Goal: Transaction & Acquisition: Purchase product/service

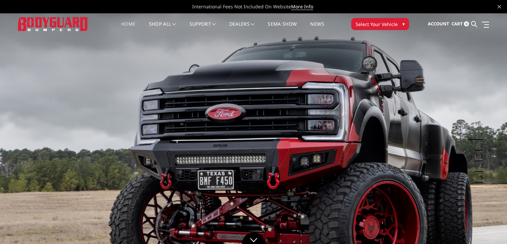
click at [363, 23] on span "Select Your Vehicle" at bounding box center [377, 24] width 42 height 7
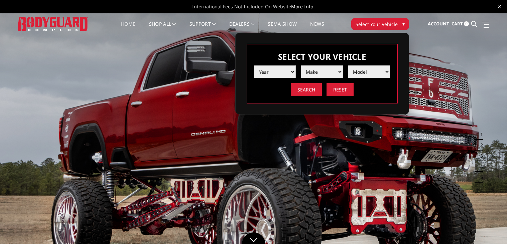
click at [284, 70] on select "Year 2025 2024 2023 2022 2021 2020 2019 2018 2017 2016 2015 2014 2013 2012 2011…" at bounding box center [275, 72] width 42 height 13
select select "yr_2025"
click at [254, 66] on select "Year 2025 2024 2023 2022 2021 2020 2019 2018 2017 2016 2015 2014 2013 2012 2011…" at bounding box center [275, 72] width 42 height 13
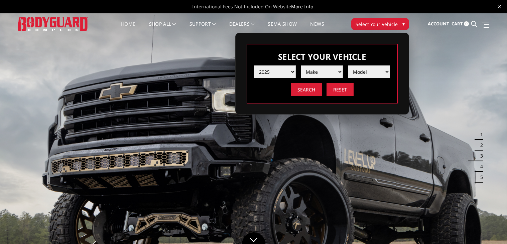
click at [309, 73] on select "Make Chevrolet Ford GMC Ram Toyota" at bounding box center [322, 72] width 42 height 13
select select "mk_ford"
click at [301, 66] on select "Make Chevrolet Ford GMC Ram Toyota" at bounding box center [322, 72] width 42 height 13
click at [361, 70] on select "Model F150 F150 Raptor F250 / F350 F450 F550" at bounding box center [369, 72] width 42 height 13
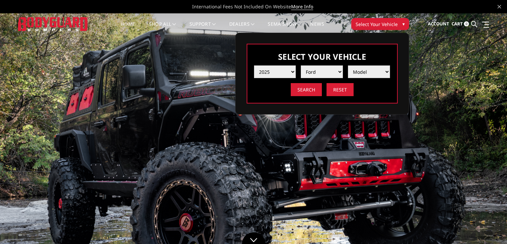
select select "md_f250-f350"
click at [348, 66] on select "Model F150 F150 Raptor F250 / F350 F450 F550" at bounding box center [369, 72] width 42 height 13
click at [318, 94] on input "Search" at bounding box center [306, 89] width 31 height 13
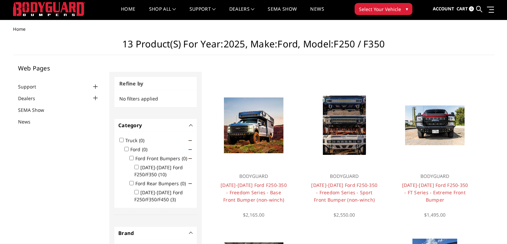
scroll to position [14, 0]
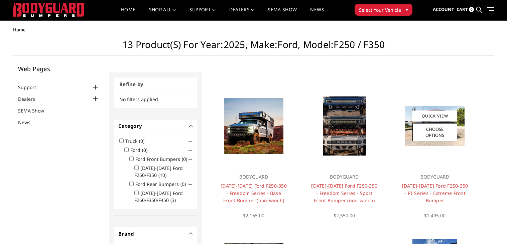
click at [410, 141] on img at bounding box center [435, 126] width 60 height 40
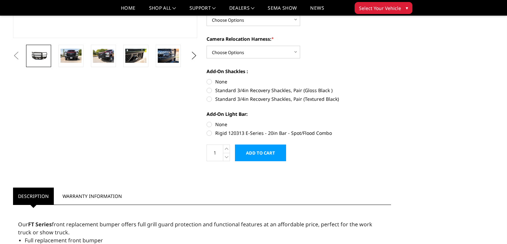
scroll to position [196, 0]
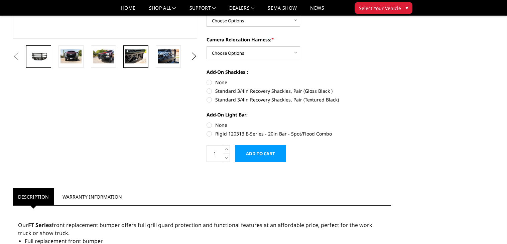
click at [126, 52] on img at bounding box center [135, 56] width 21 height 14
click at [140, 53] on img at bounding box center [135, 56] width 21 height 14
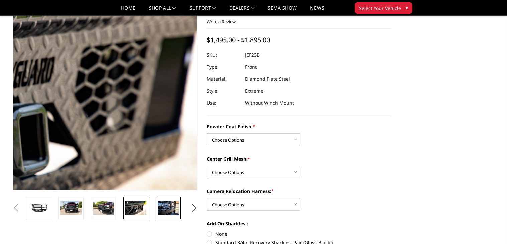
scroll to position [45, 0]
